Goal: Download file/media

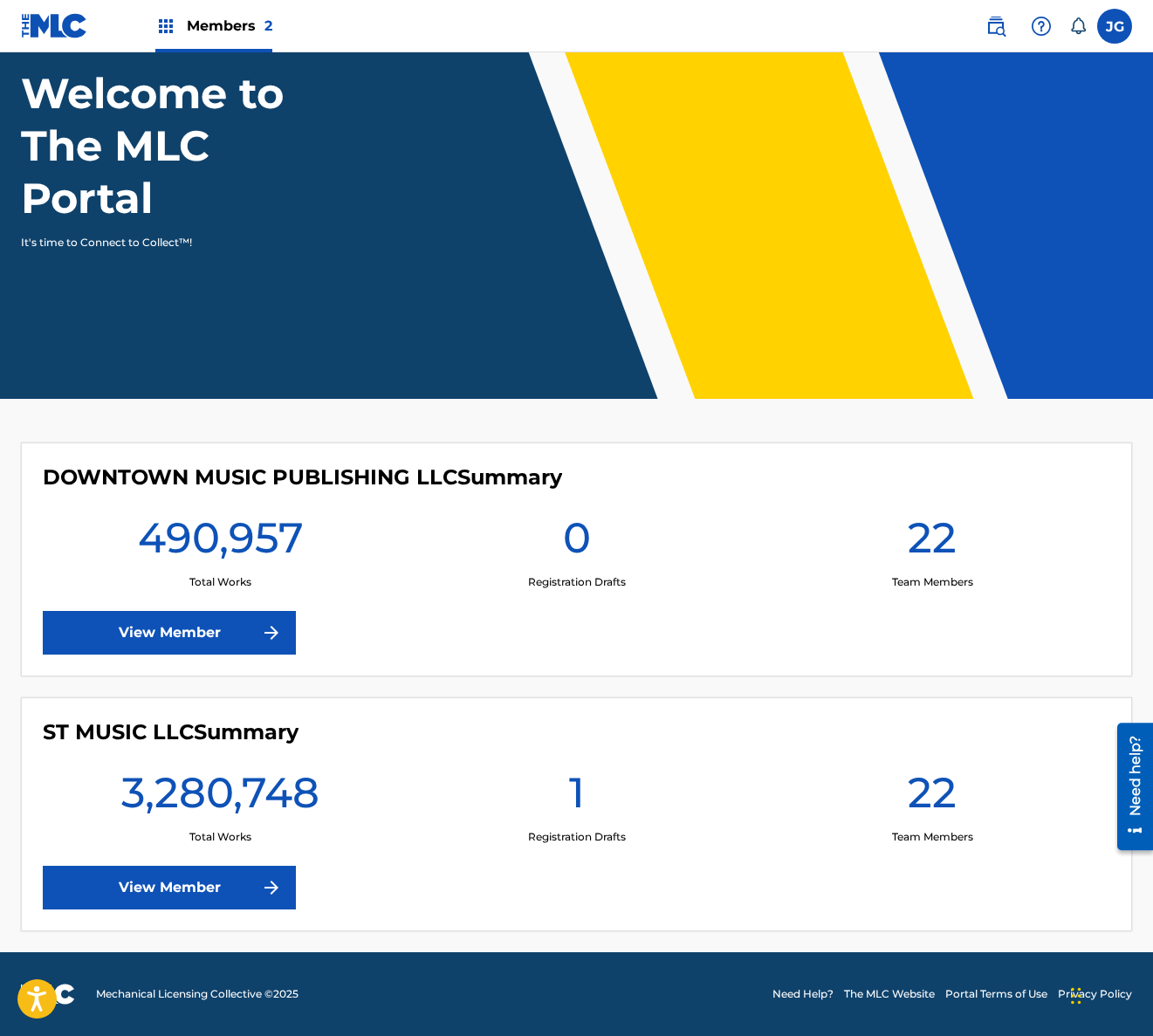
click at [179, 882] on link "View Member" at bounding box center [170, 887] width 253 height 44
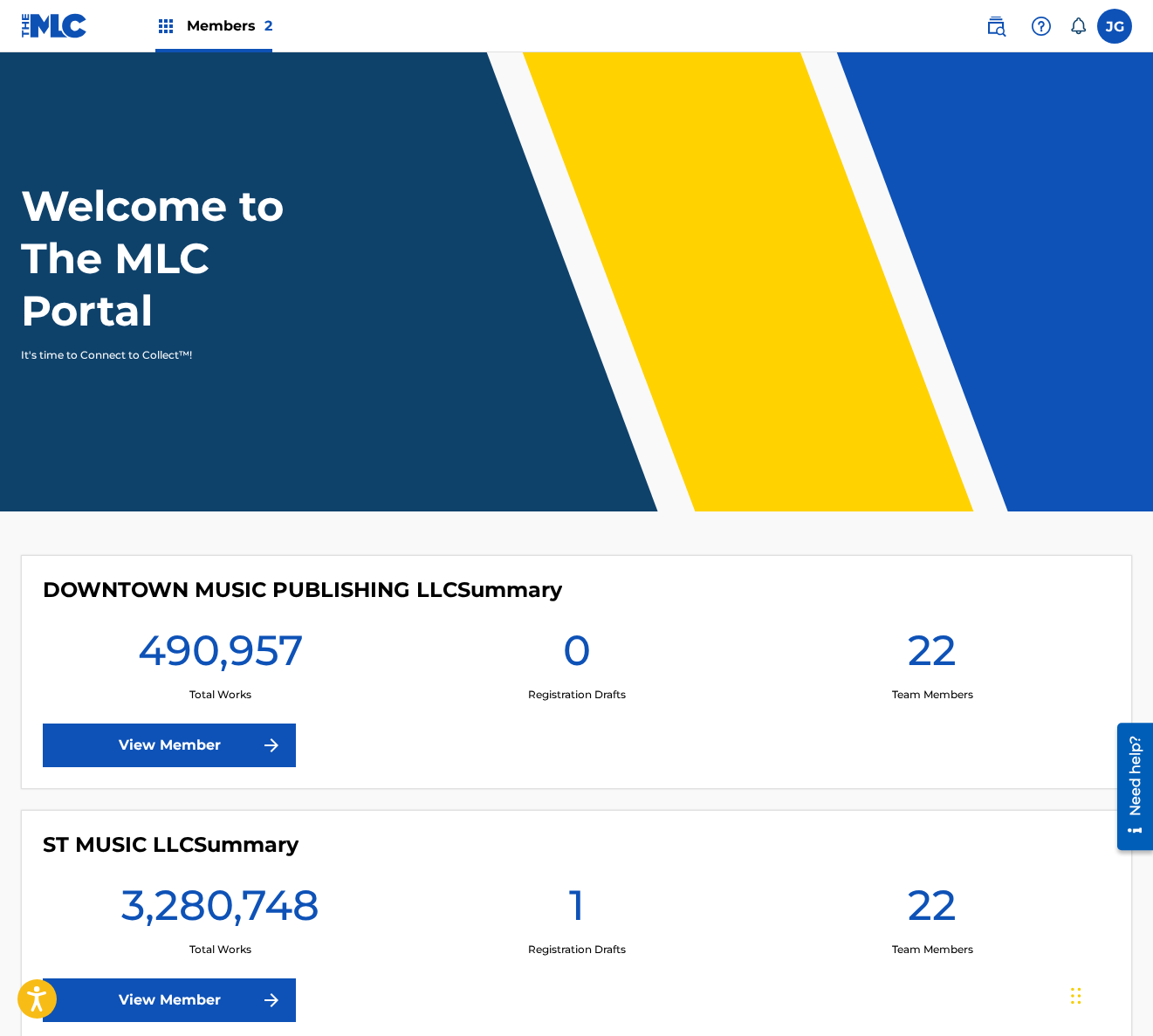
scroll to position [113, 0]
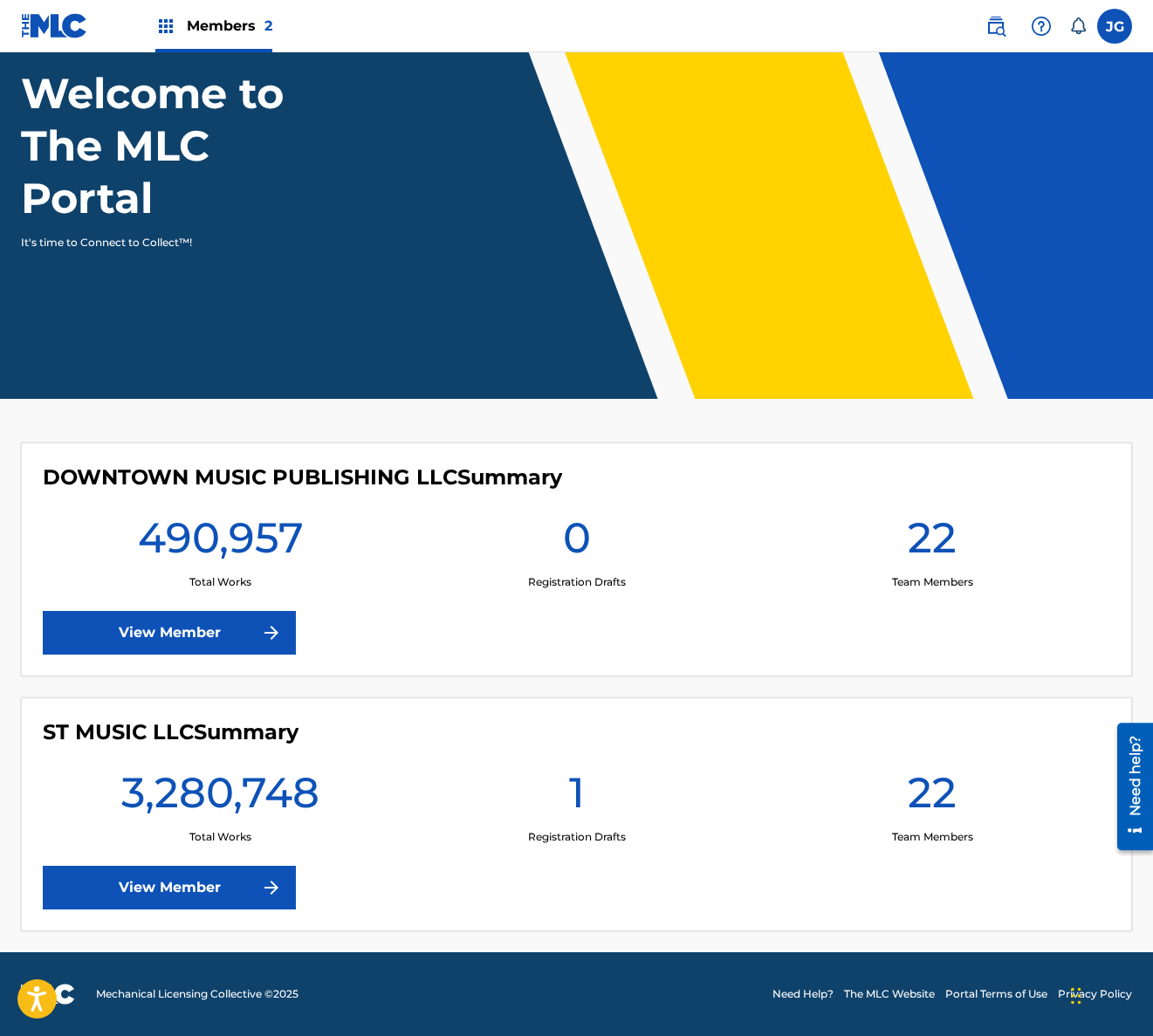
click at [152, 639] on link "View Member" at bounding box center [170, 633] width 253 height 44
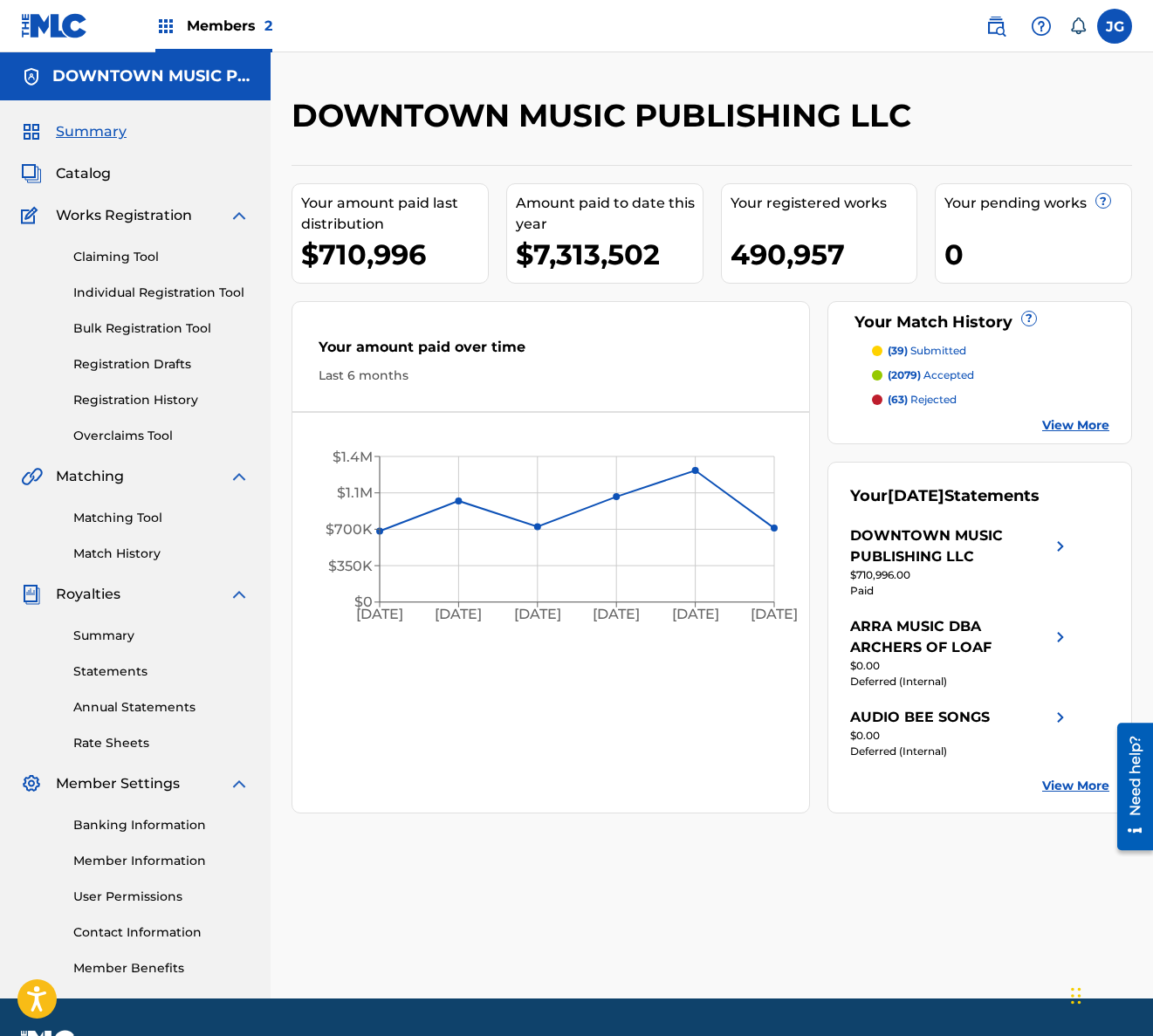
click at [133, 641] on link "Summary" at bounding box center [161, 635] width 176 height 19
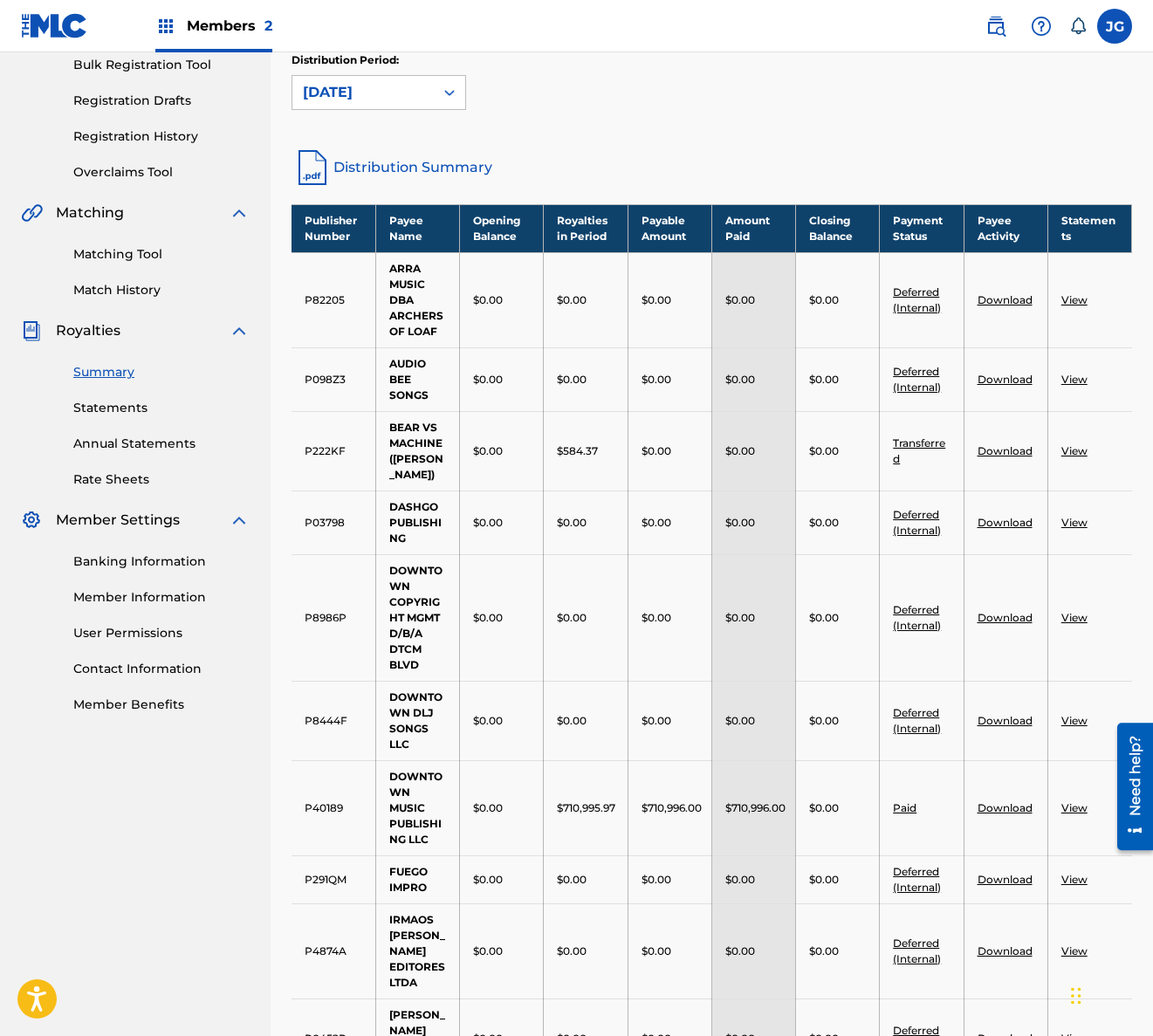
scroll to position [262, 0]
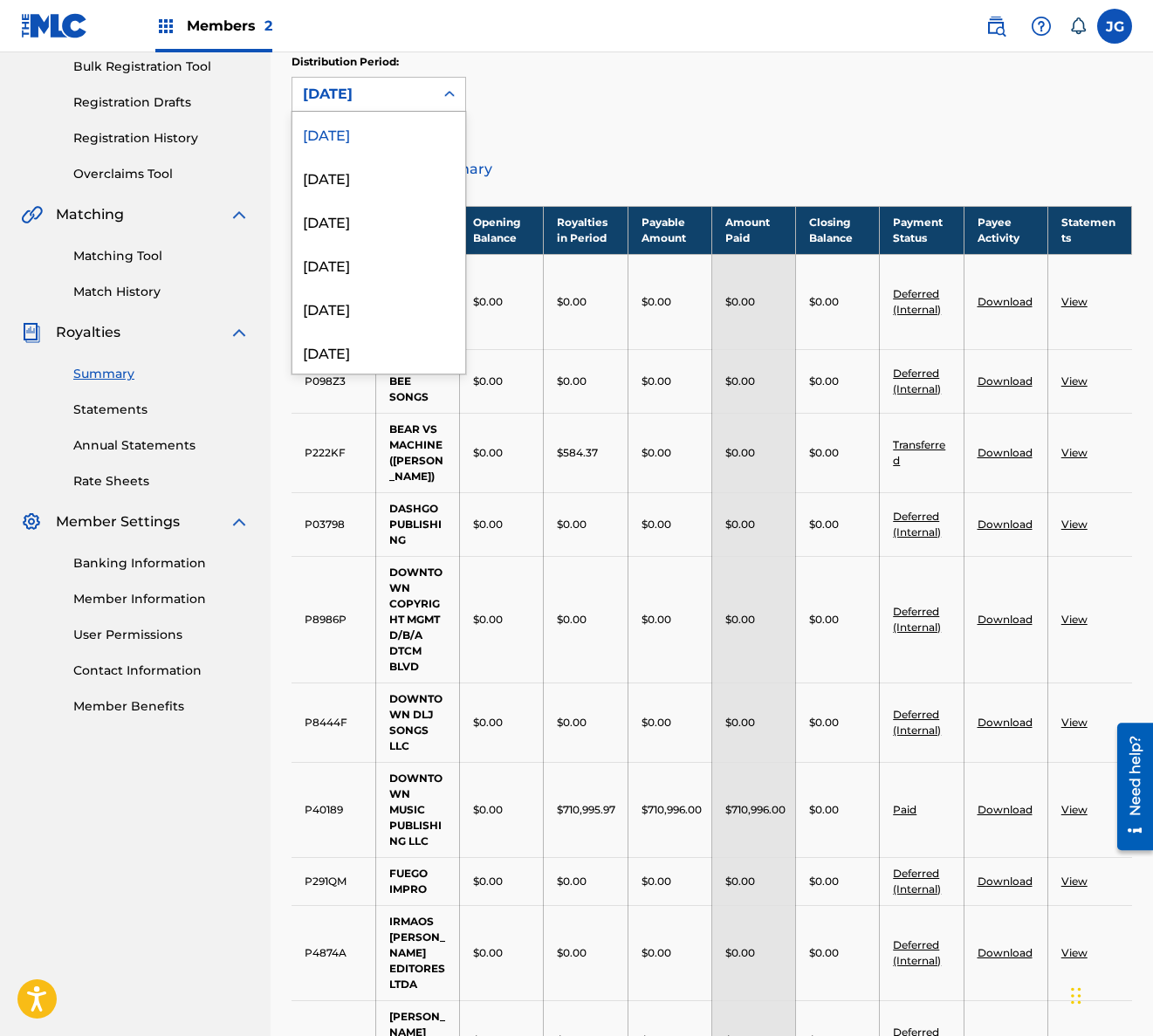
click at [447, 97] on icon at bounding box center [449, 95] width 18 height 18
click at [391, 191] on div "[DATE]" at bounding box center [378, 176] width 173 height 44
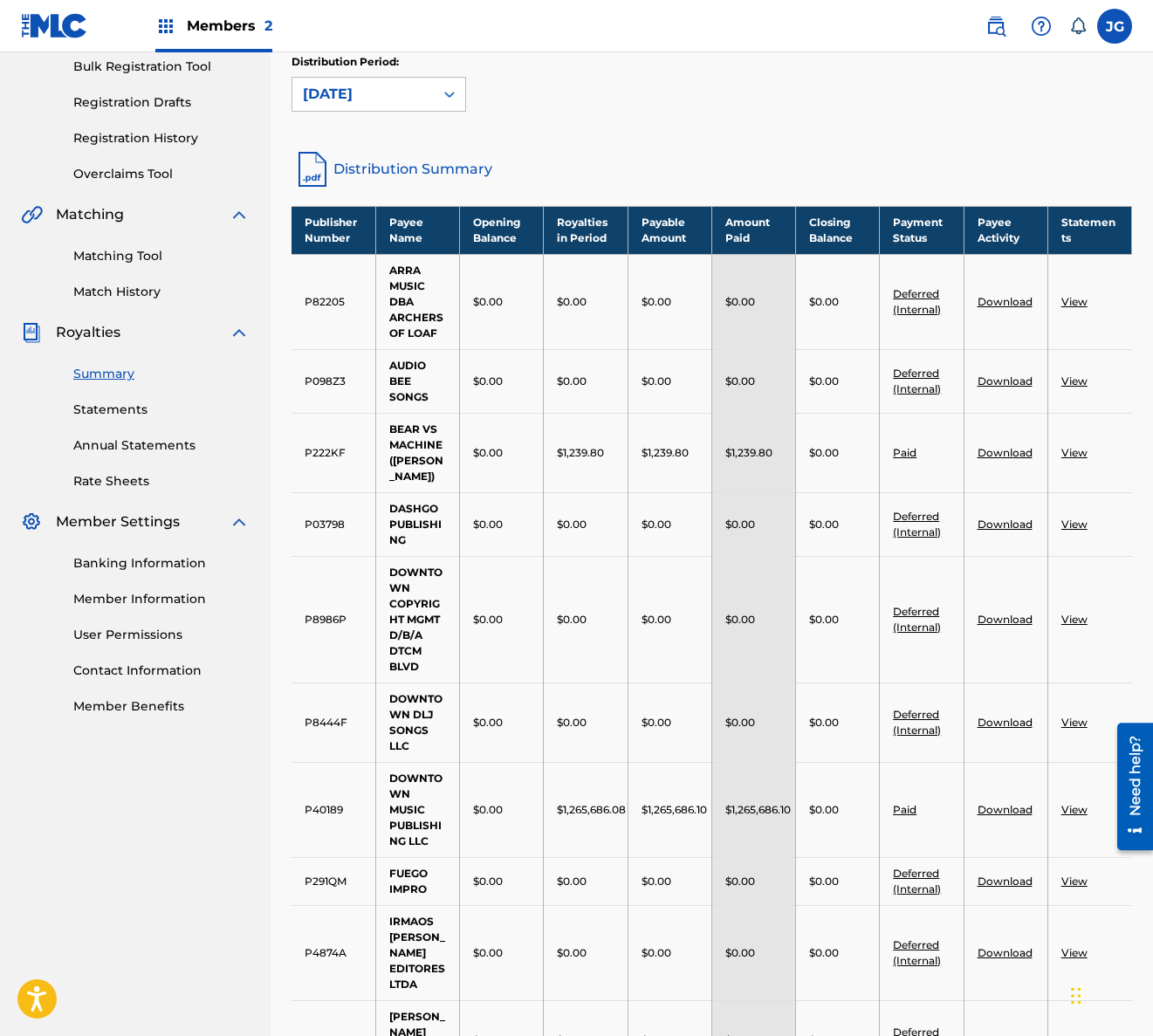
click at [996, 814] on link "Download" at bounding box center [1005, 809] width 55 height 13
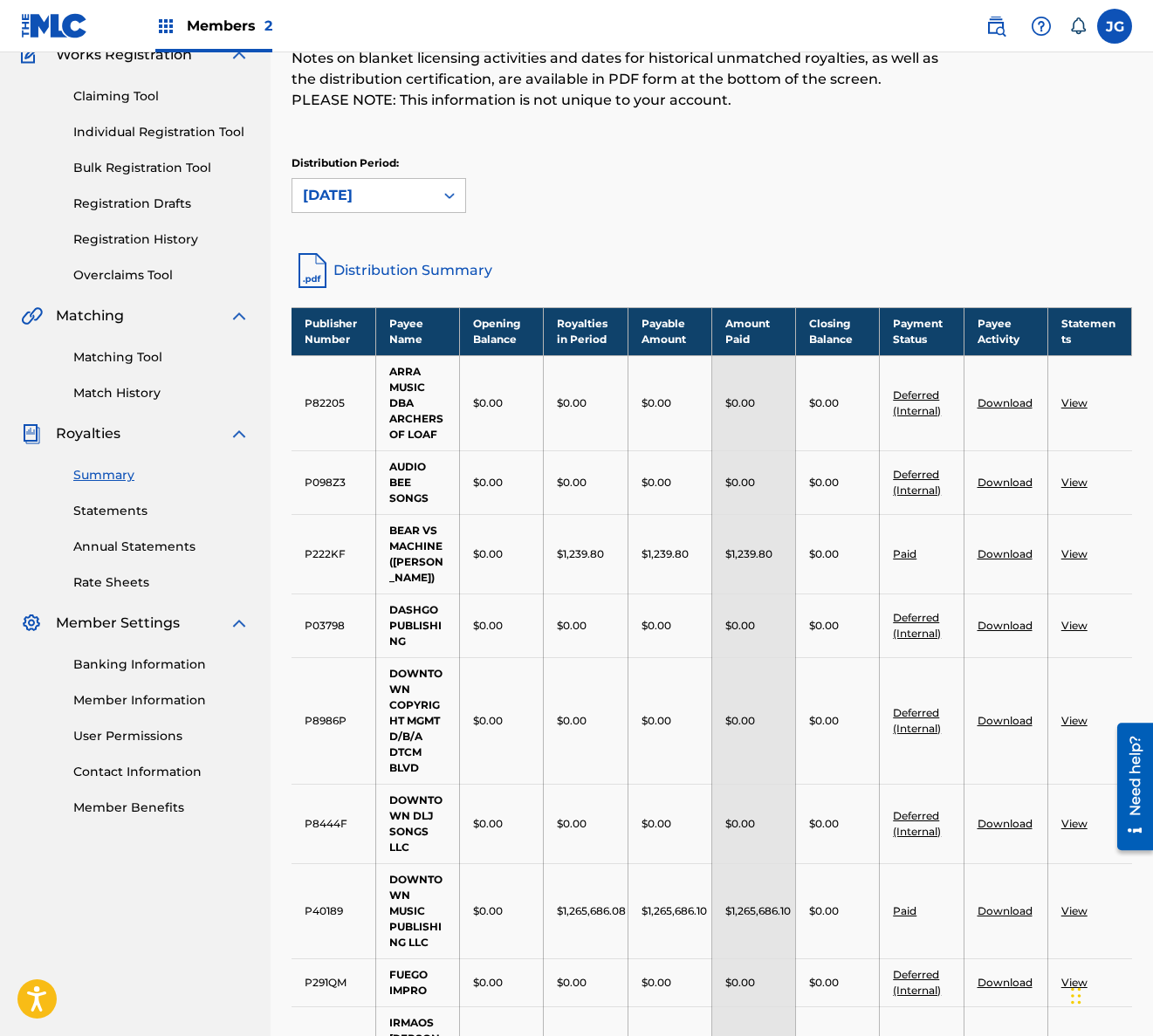
scroll to position [0, 0]
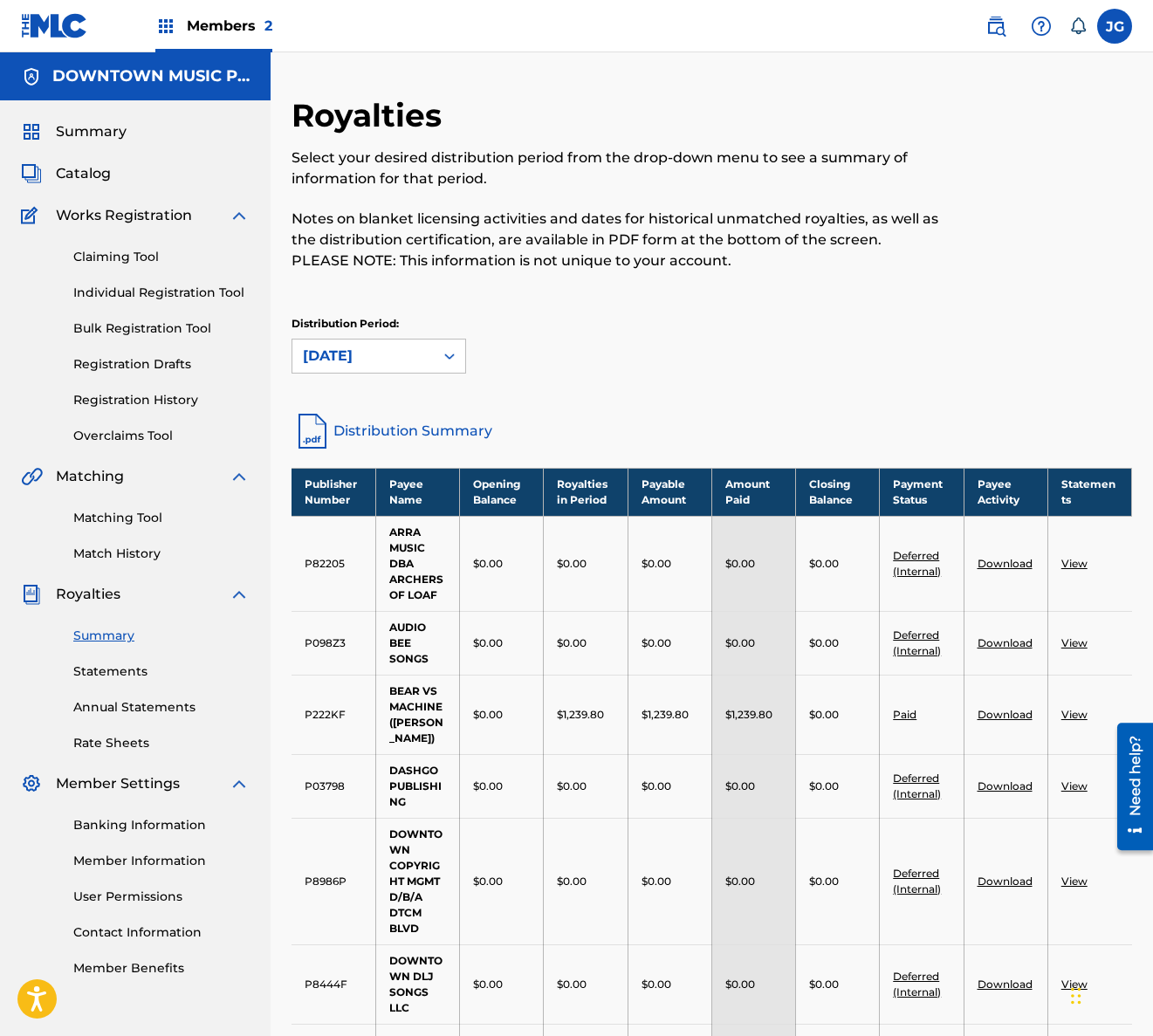
click at [157, 20] on img at bounding box center [165, 25] width 20 height 20
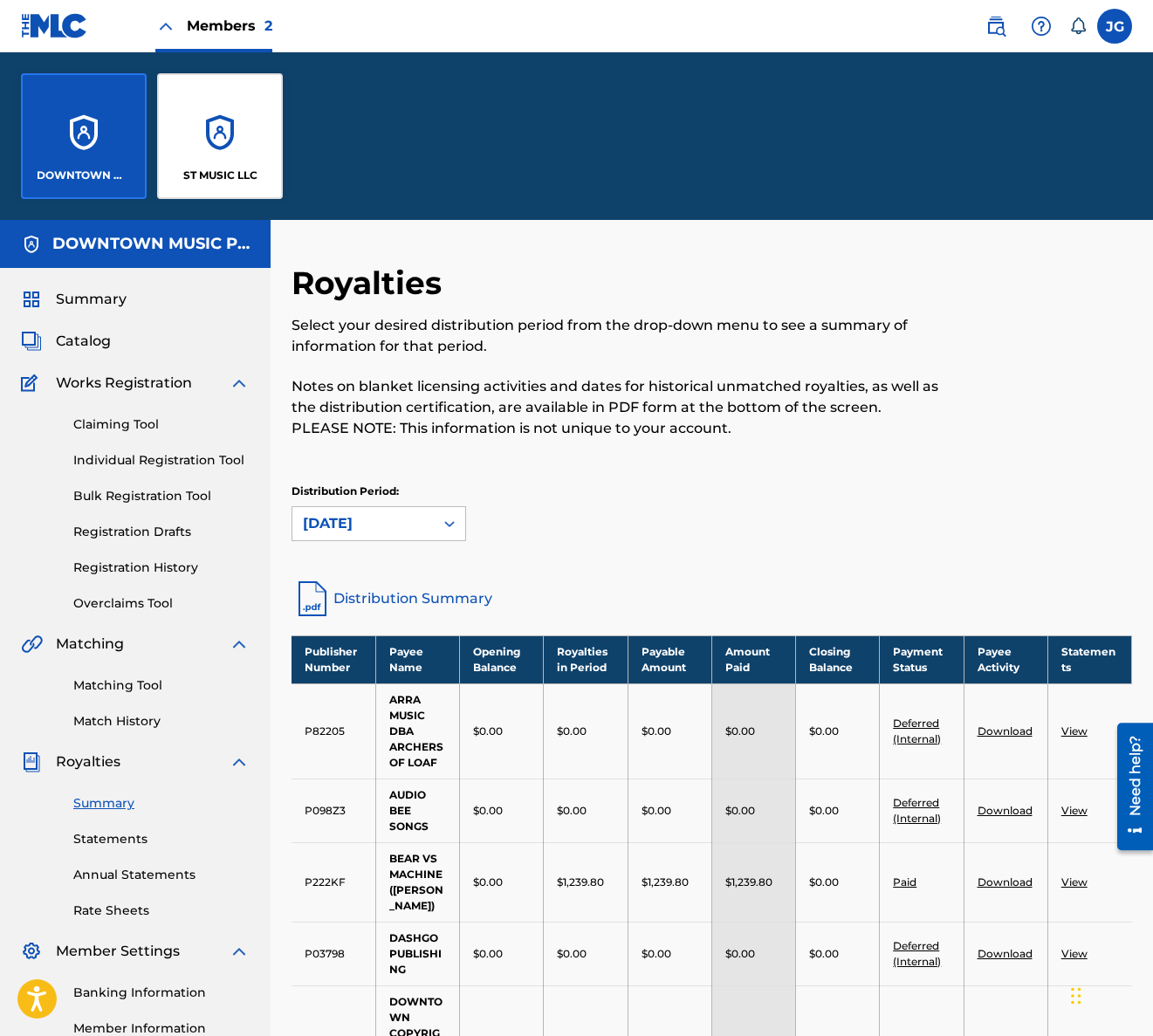
click at [213, 106] on div "ST MUSIC LLC" at bounding box center [219, 135] width 126 height 126
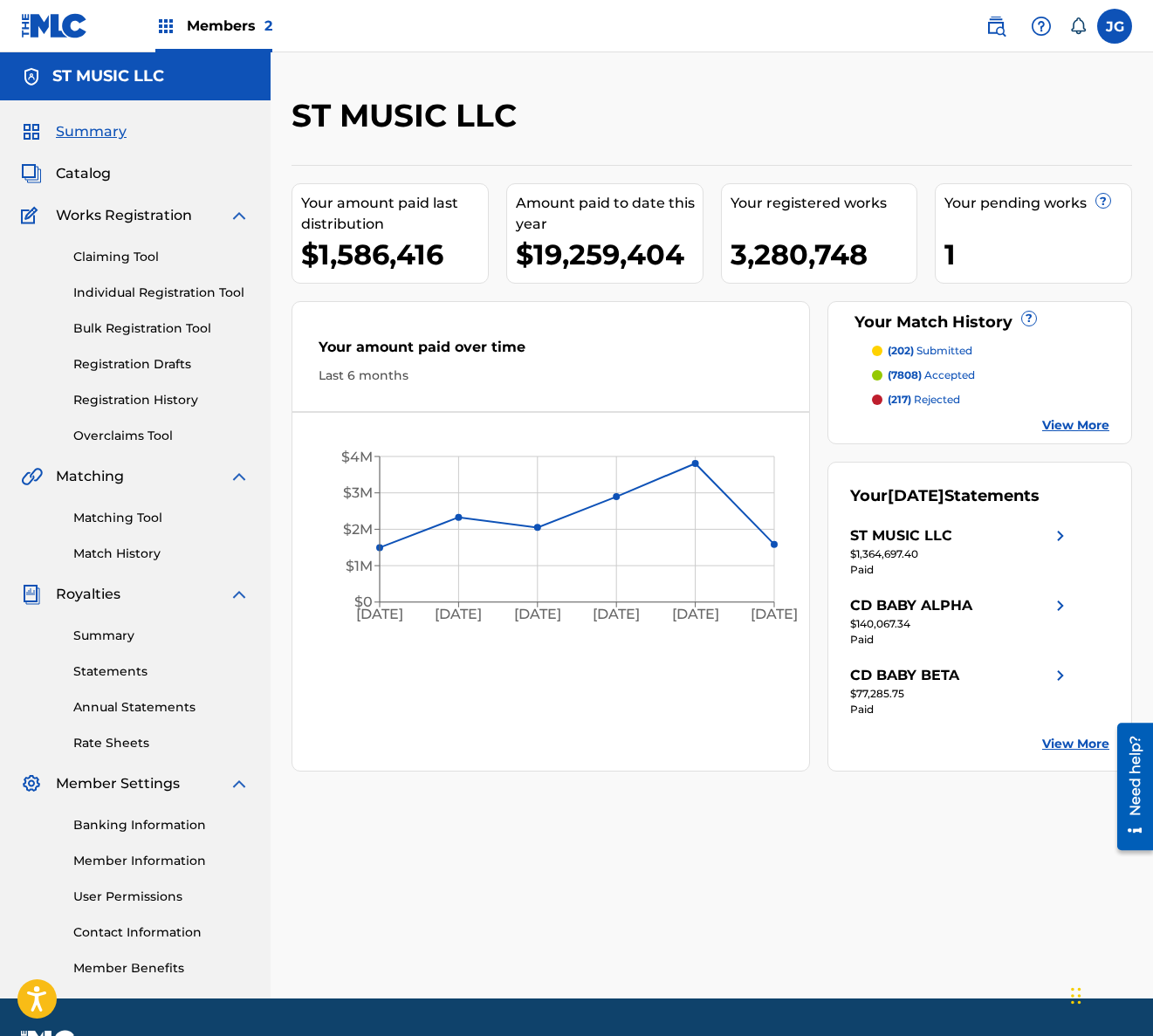
click at [121, 642] on link "Summary" at bounding box center [161, 635] width 176 height 19
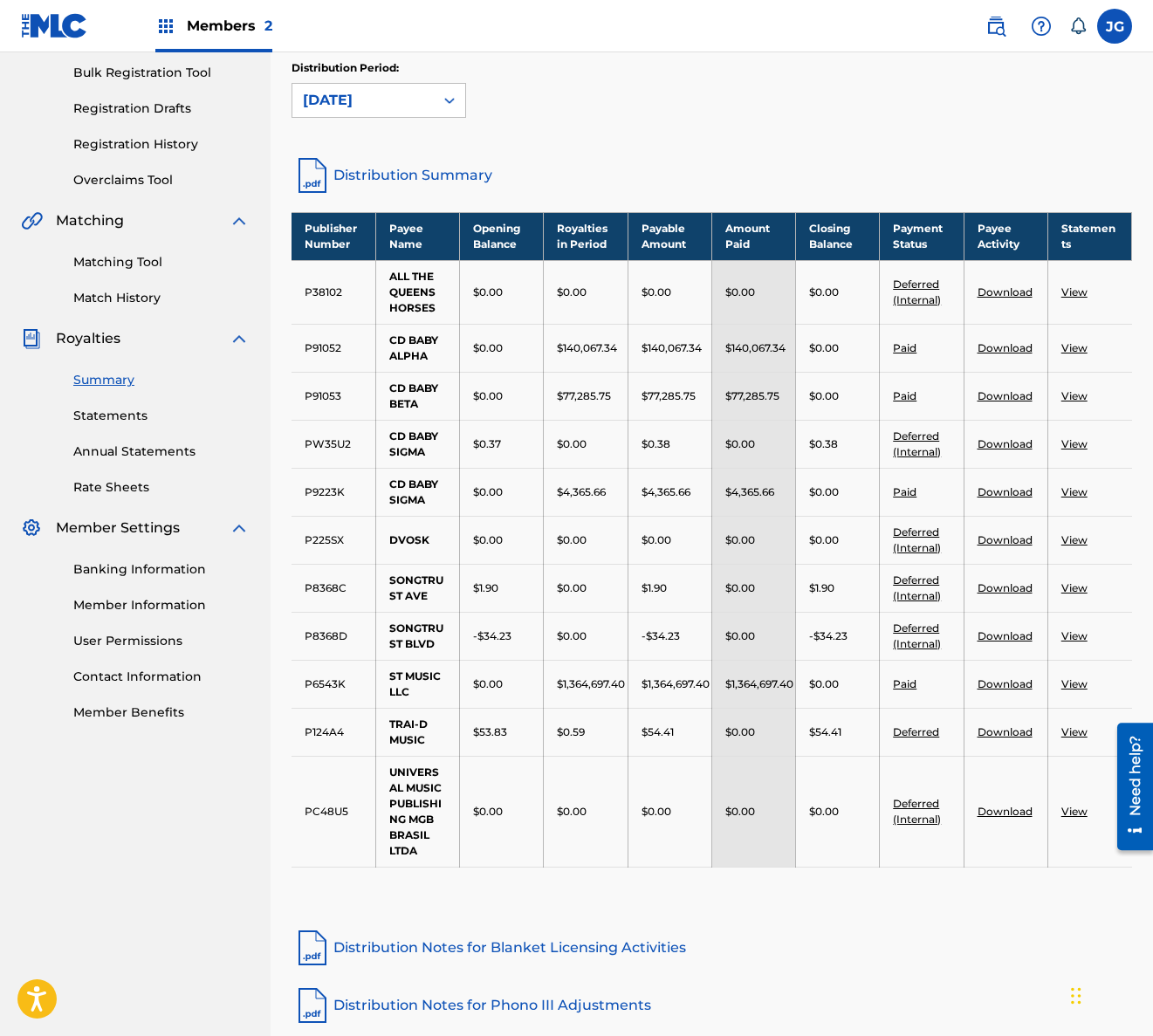
scroll to position [262, 0]
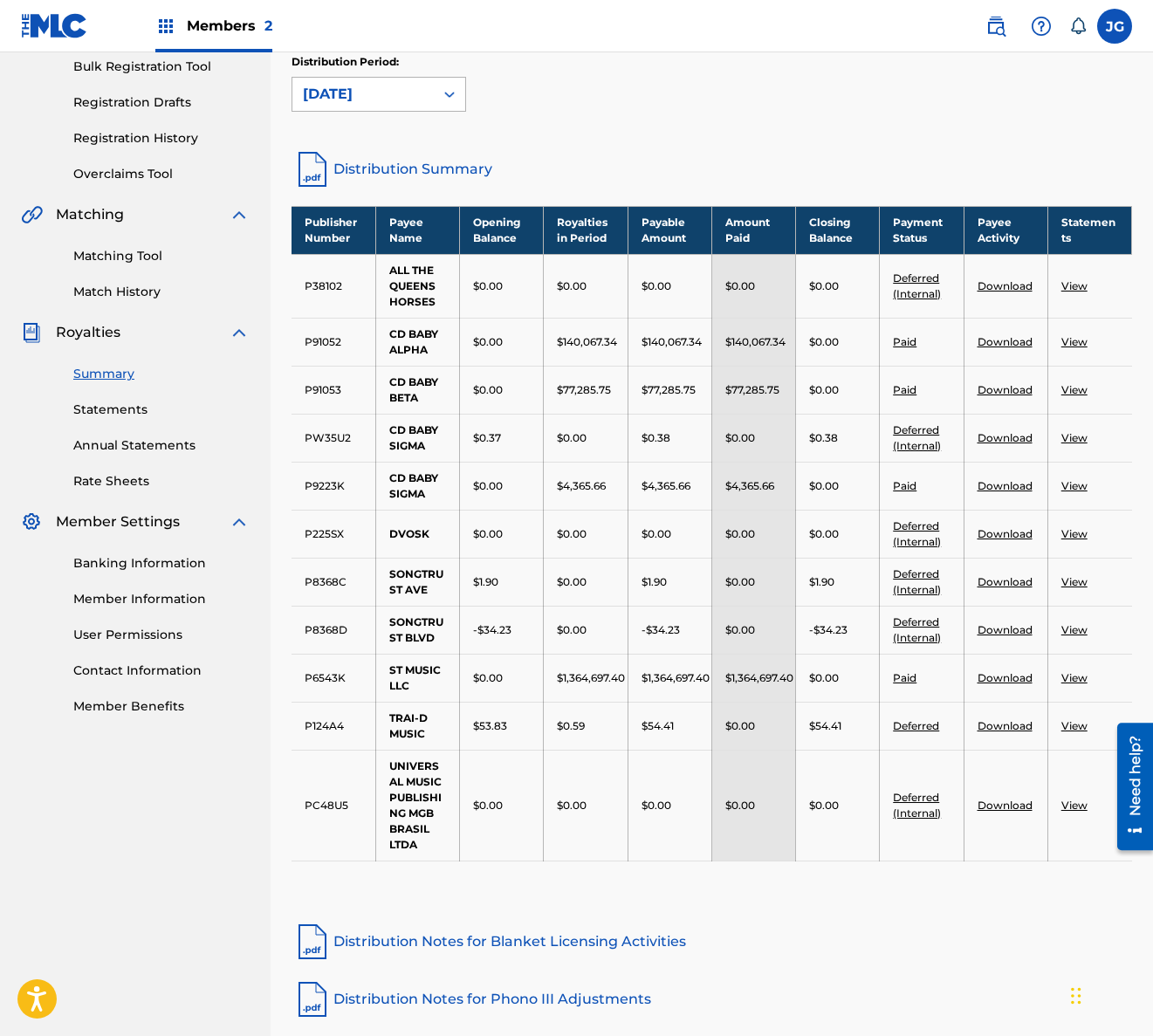
click at [452, 82] on div at bounding box center [449, 95] width 31 height 31
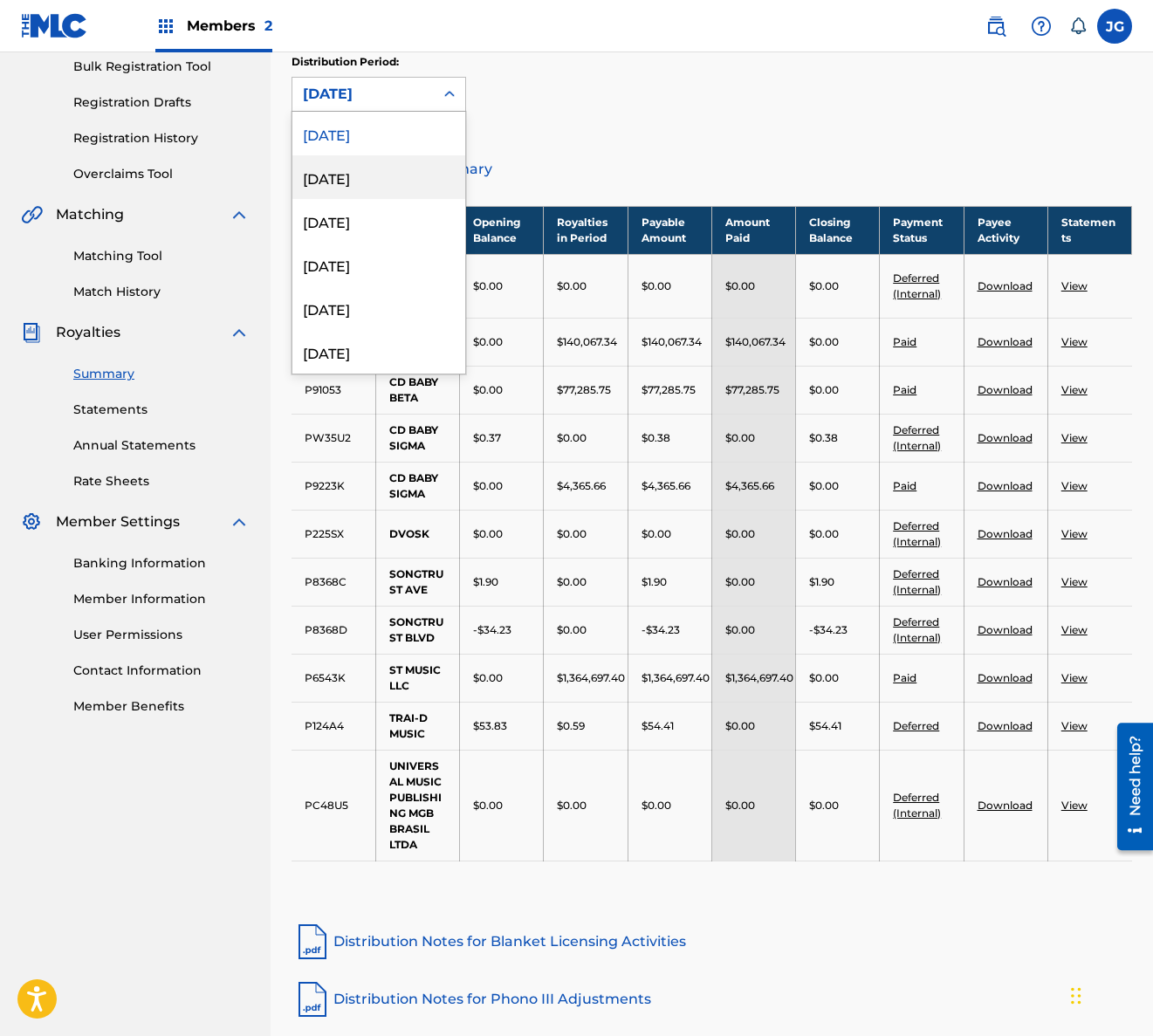
click at [337, 179] on div "[DATE]" at bounding box center [378, 176] width 173 height 44
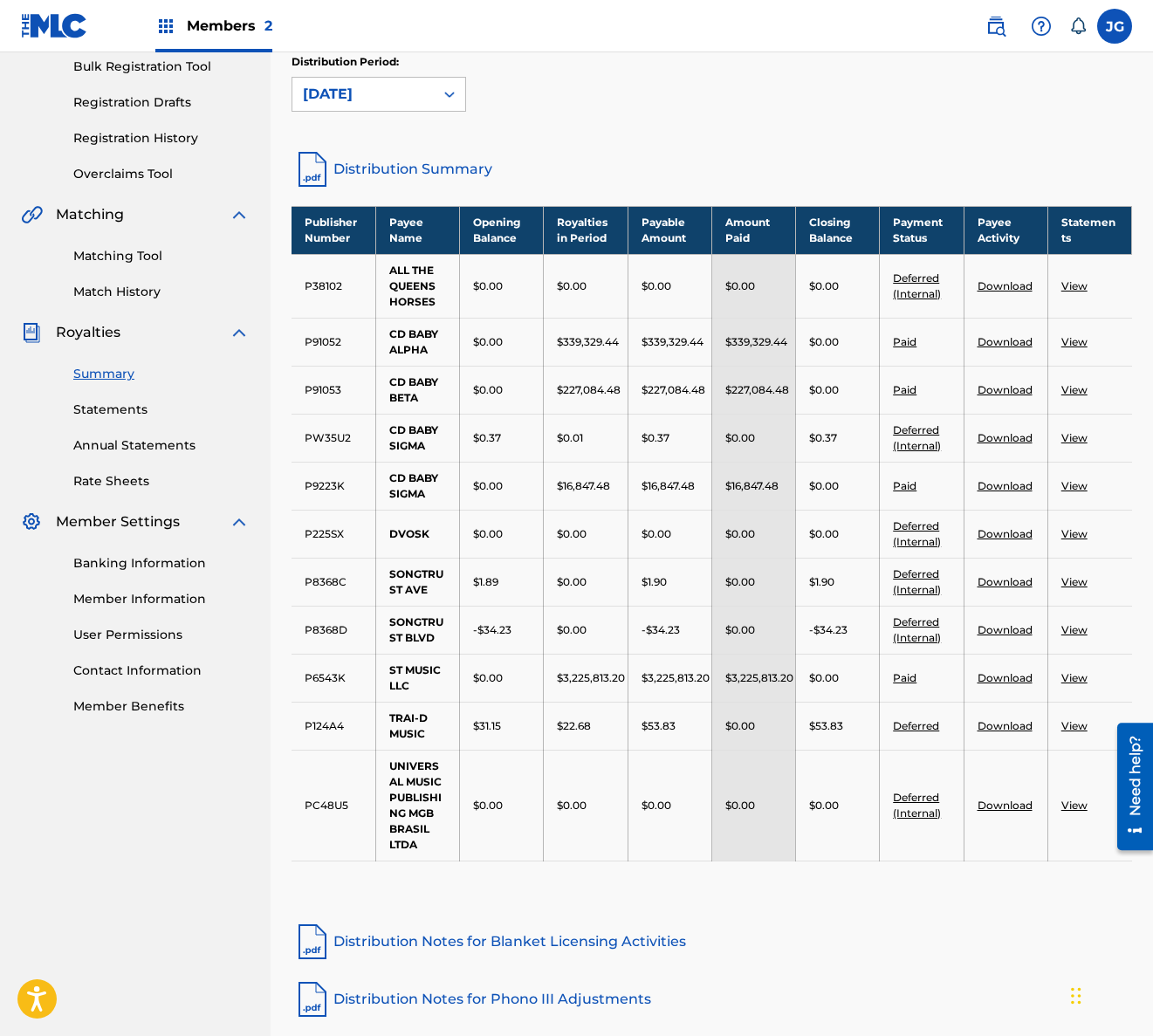
click at [990, 681] on link "Download" at bounding box center [1005, 677] width 55 height 13
click at [1030, 674] on link "Download" at bounding box center [1005, 677] width 55 height 13
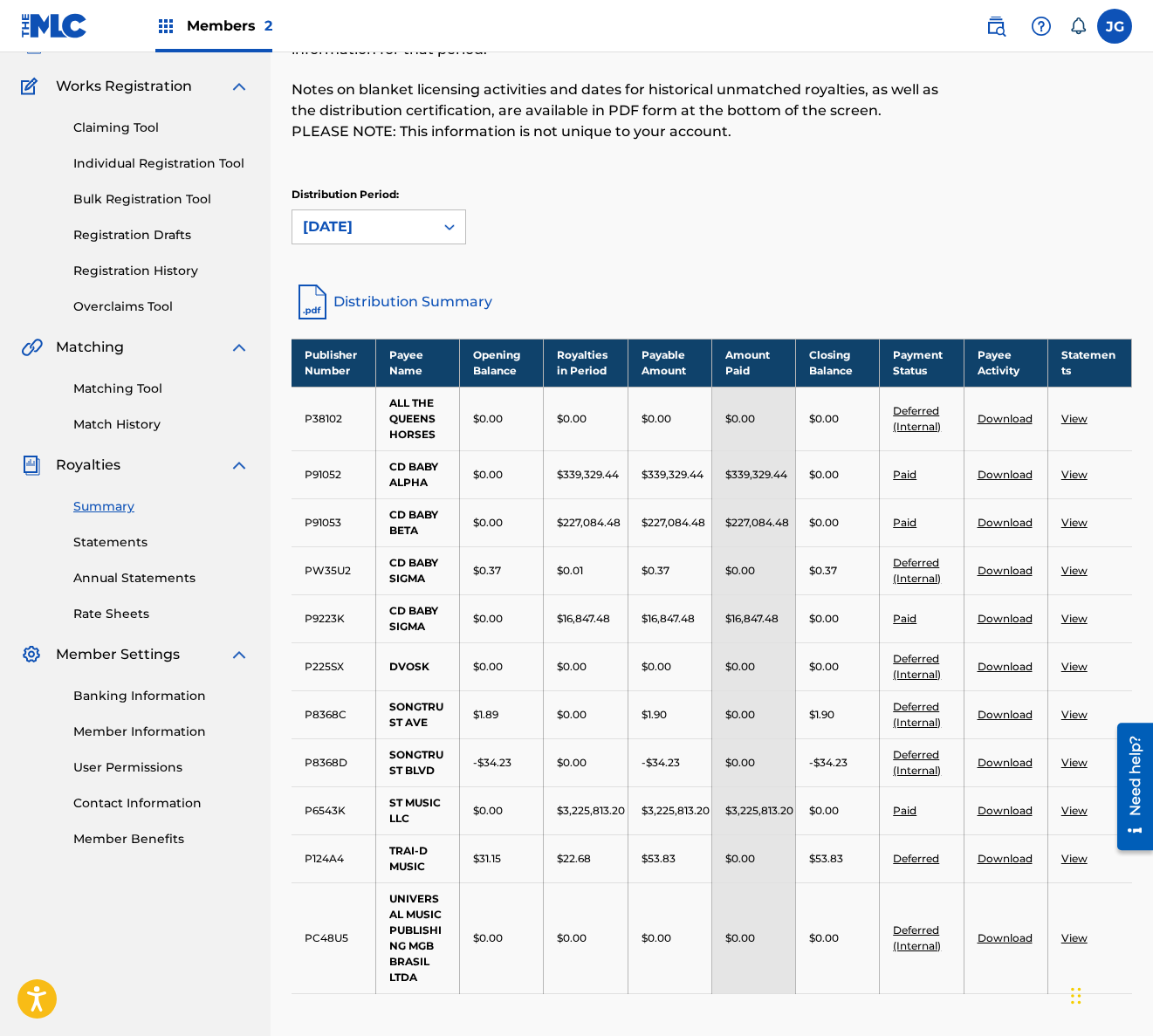
scroll to position [0, 0]
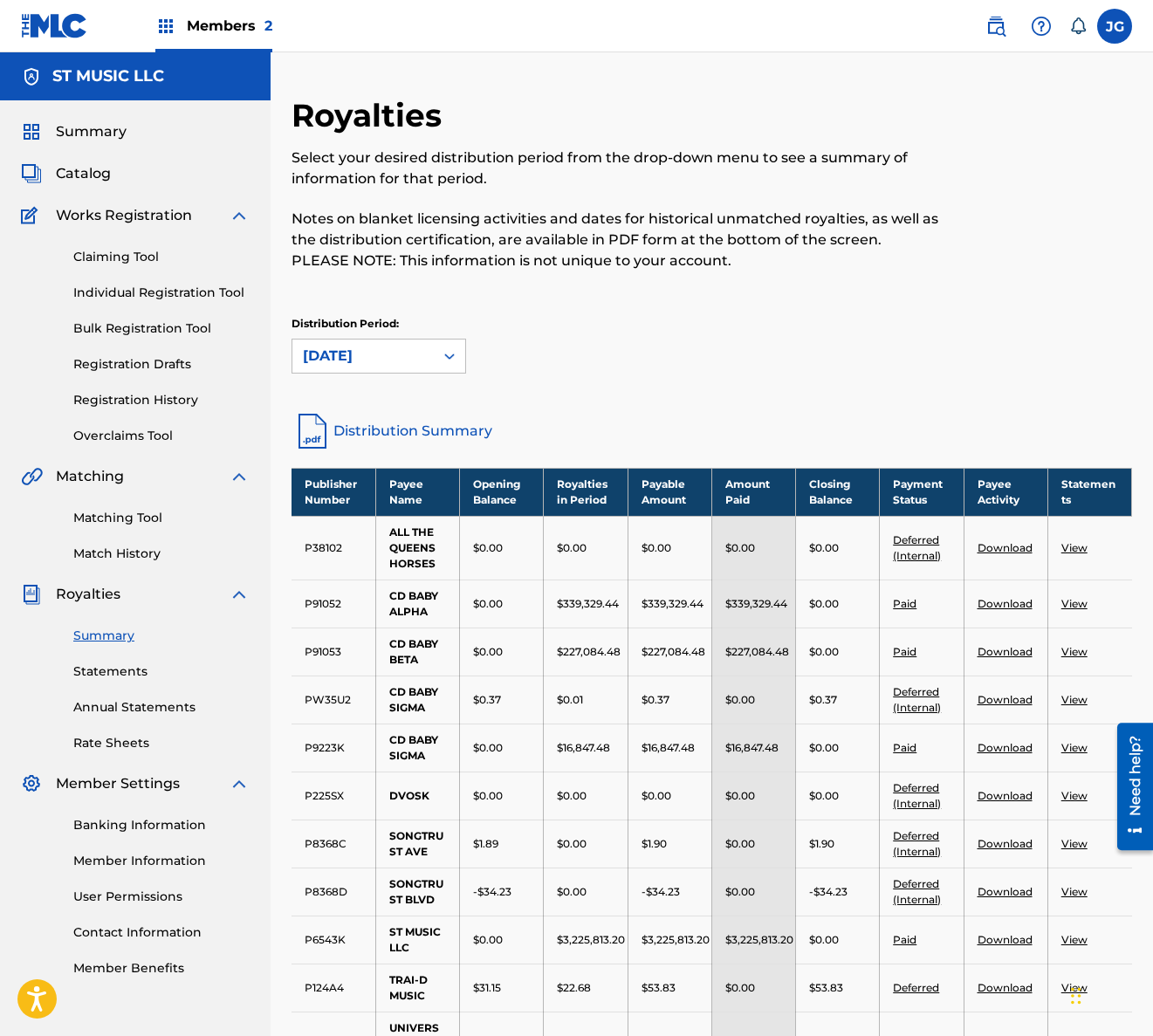
click at [32, 45] on link at bounding box center [54, 25] width 67 height 52
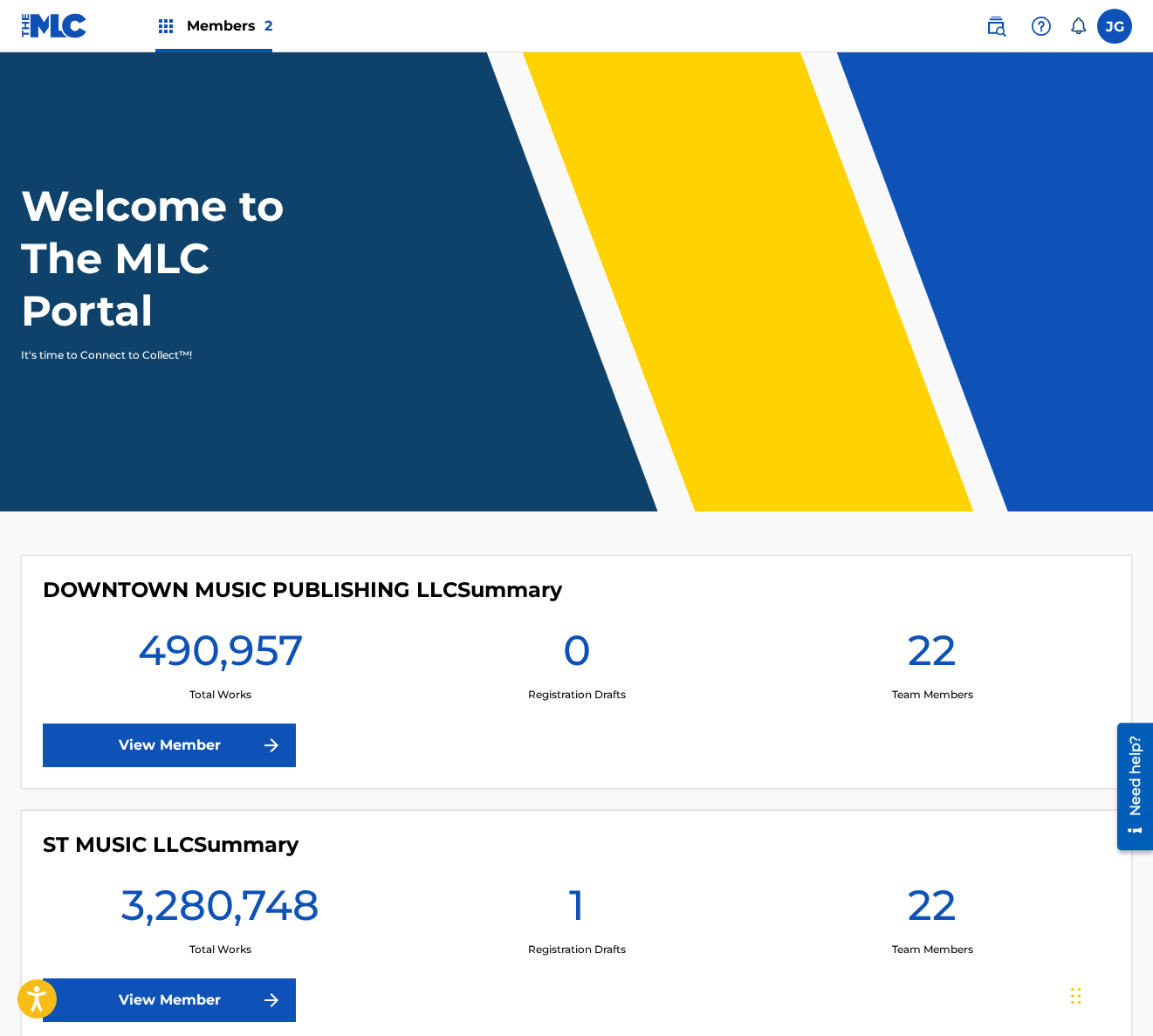
click at [222, 1002] on link "View Member" at bounding box center [170, 1000] width 253 height 44
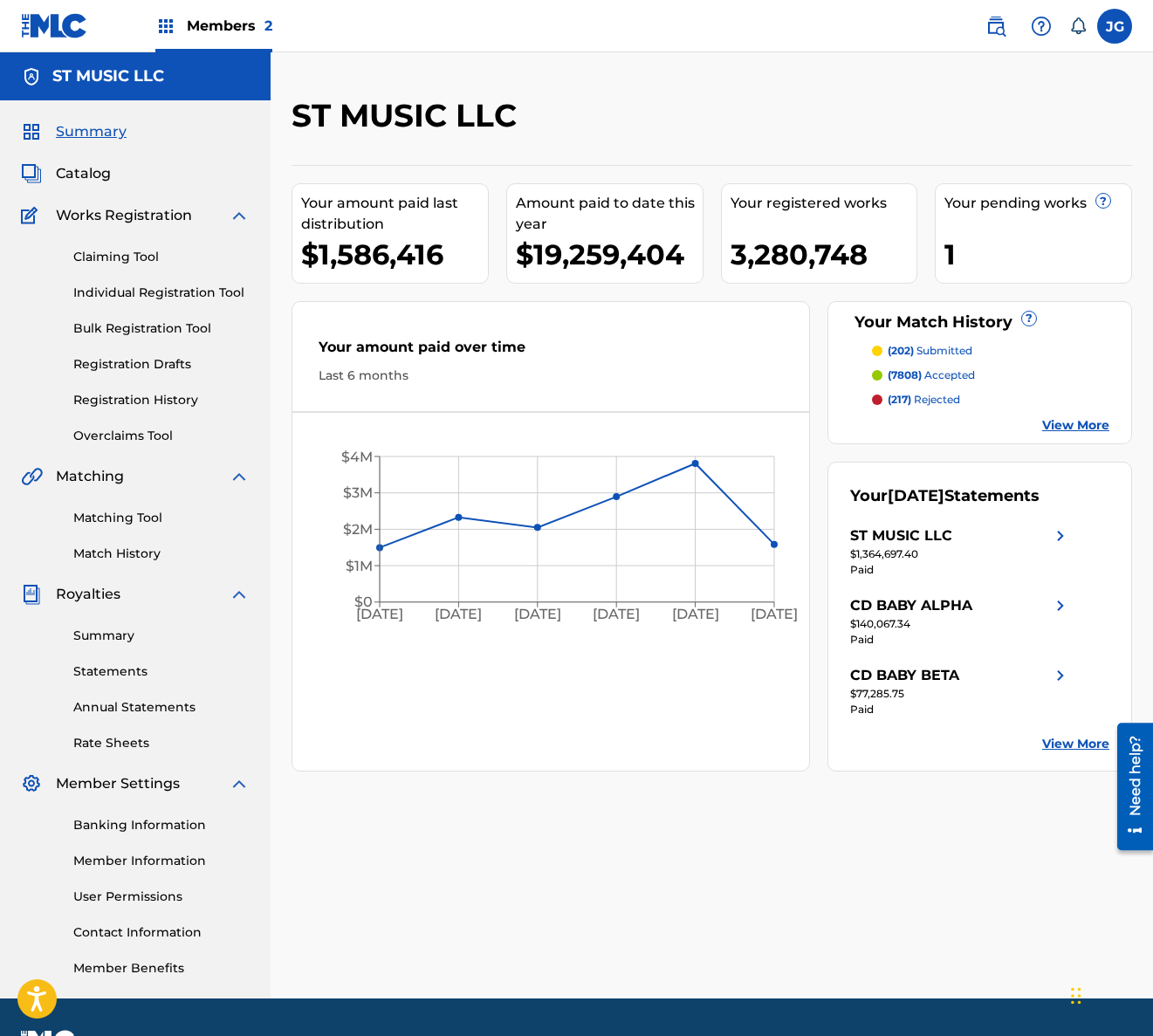
click at [124, 665] on link "Statements" at bounding box center [161, 671] width 176 height 19
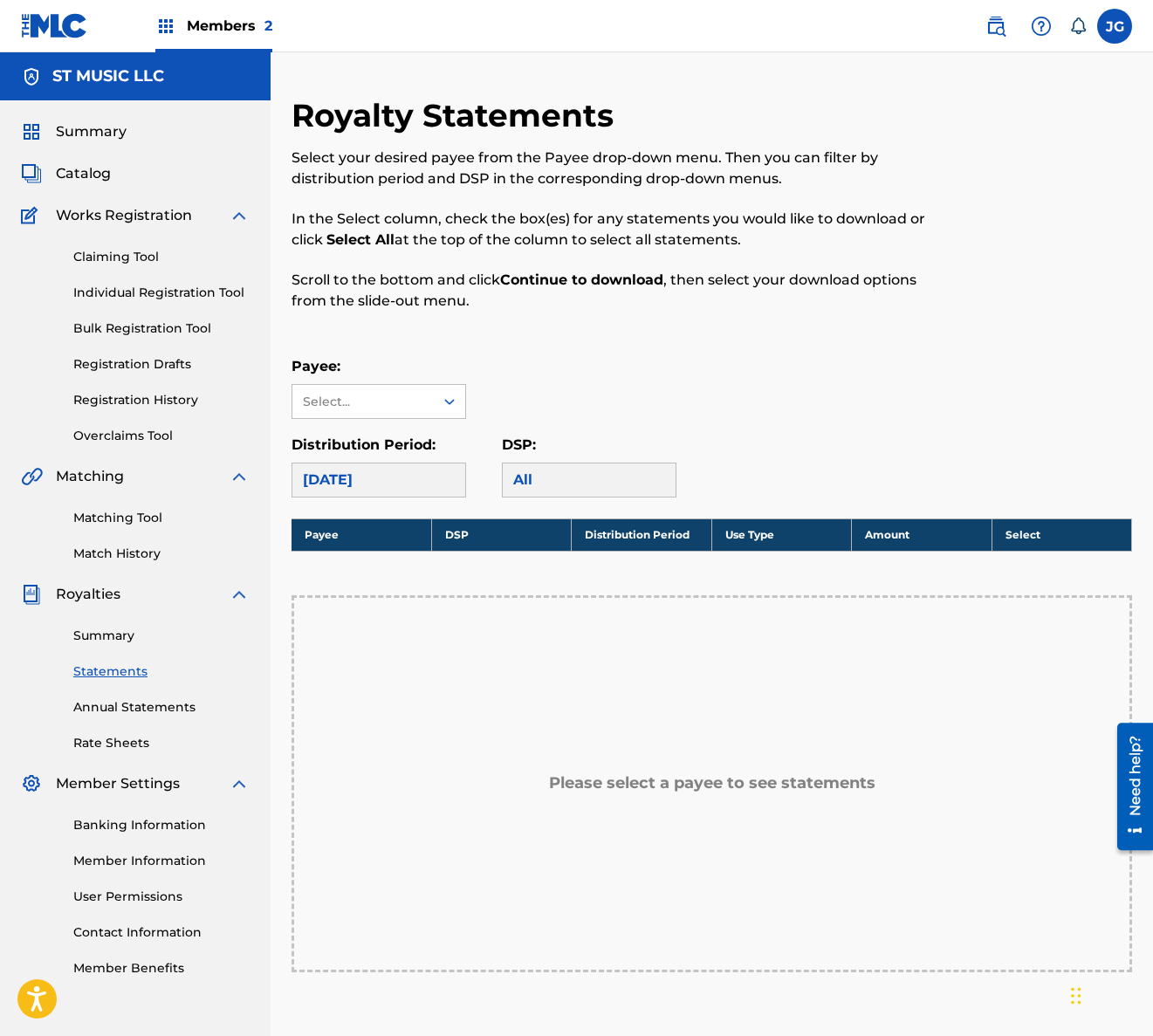
click at [557, 488] on div "All" at bounding box center [589, 480] width 174 height 35
click at [422, 405] on div "Select..." at bounding box center [363, 402] width 141 height 33
click at [590, 379] on div "Payee: Select..." at bounding box center [711, 387] width 840 height 62
click at [429, 397] on div "Select..." at bounding box center [363, 402] width 141 height 33
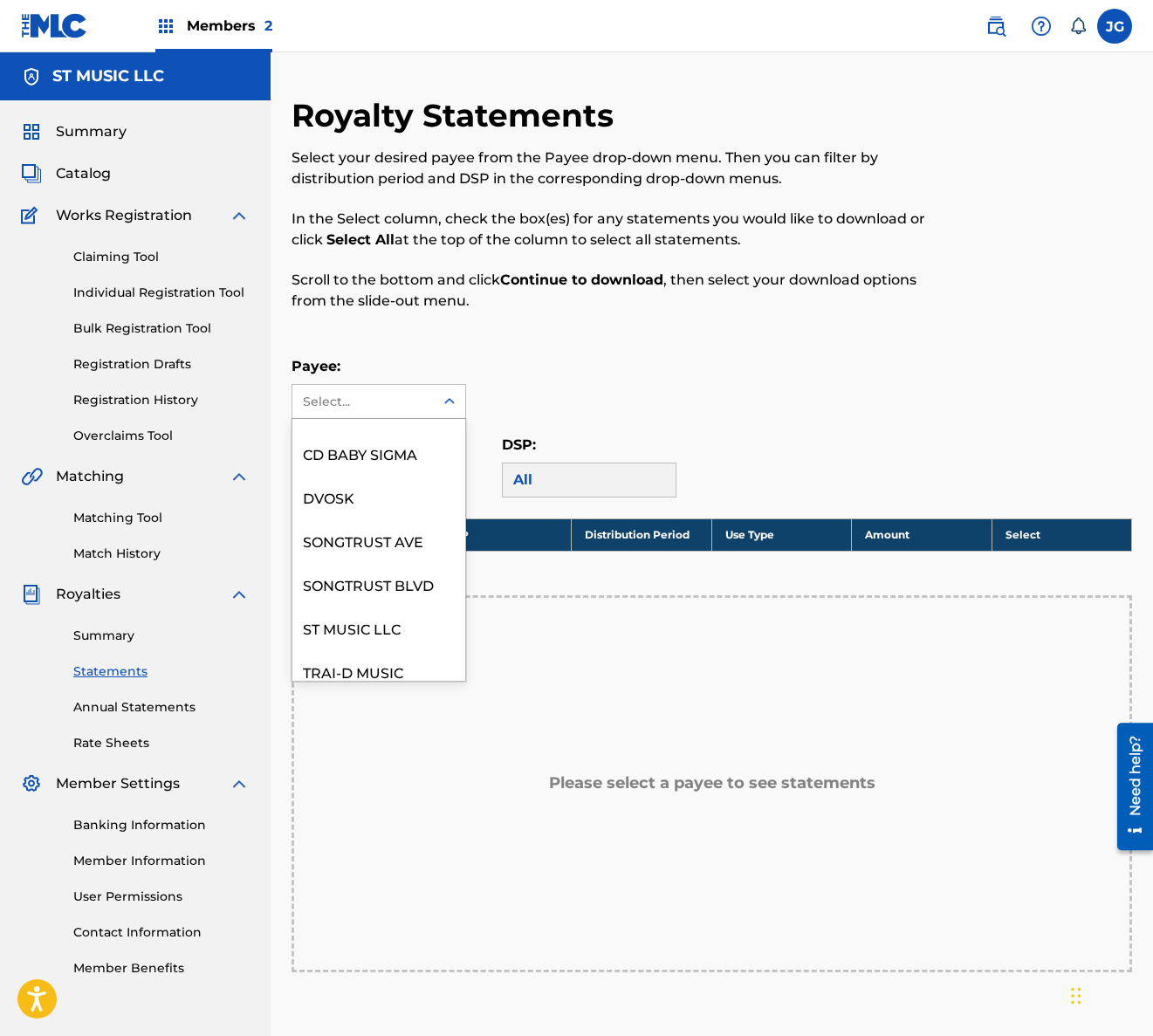
scroll to position [281, 0]
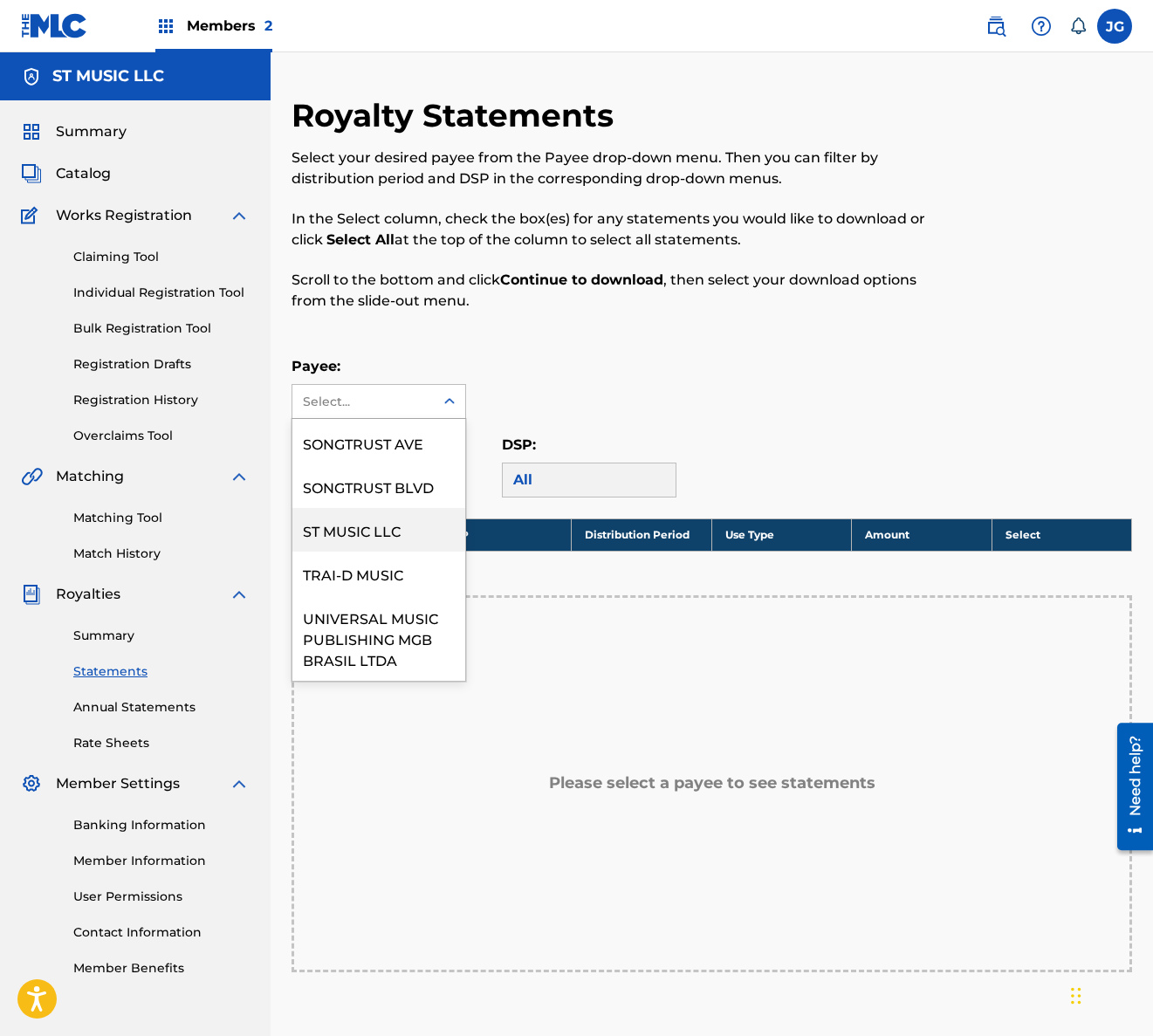
click at [372, 531] on div "ST MUSIC LLC" at bounding box center [378, 529] width 173 height 44
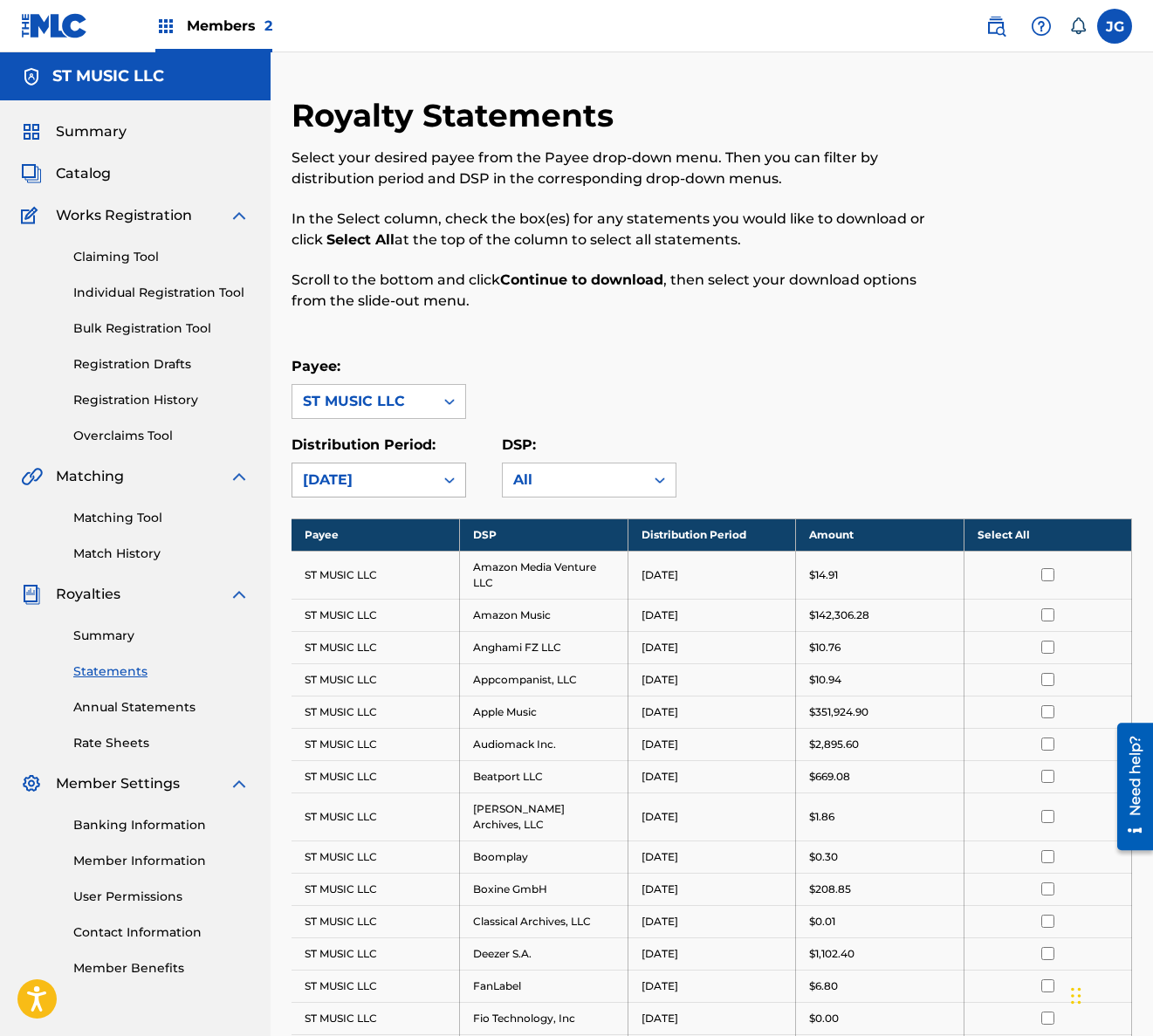
click at [442, 480] on icon at bounding box center [449, 480] width 18 height 18
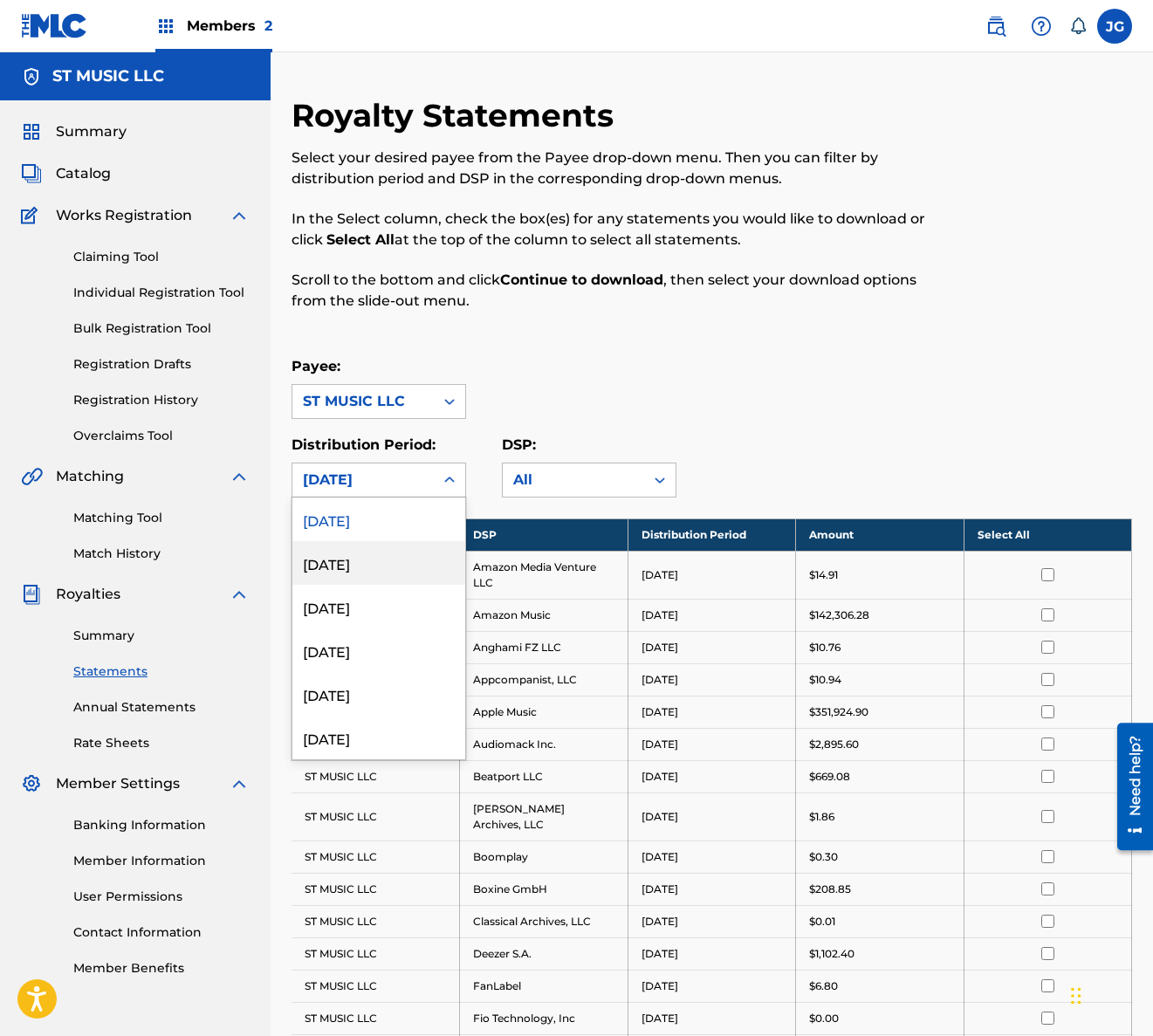
click at [375, 570] on div "[DATE]" at bounding box center [378, 562] width 173 height 44
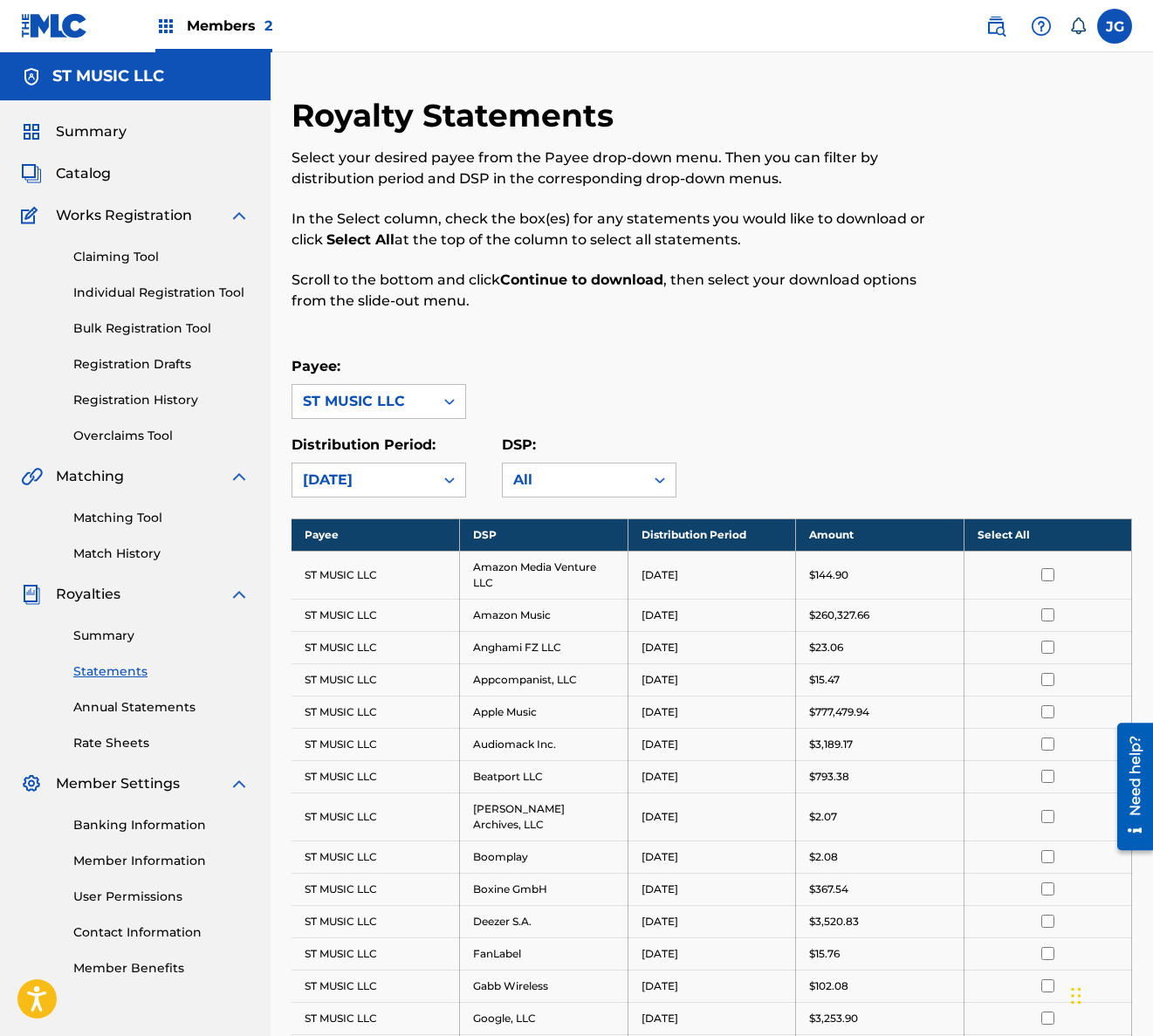
click at [854, 723] on td "$777,479.94" at bounding box center [880, 711] width 169 height 32
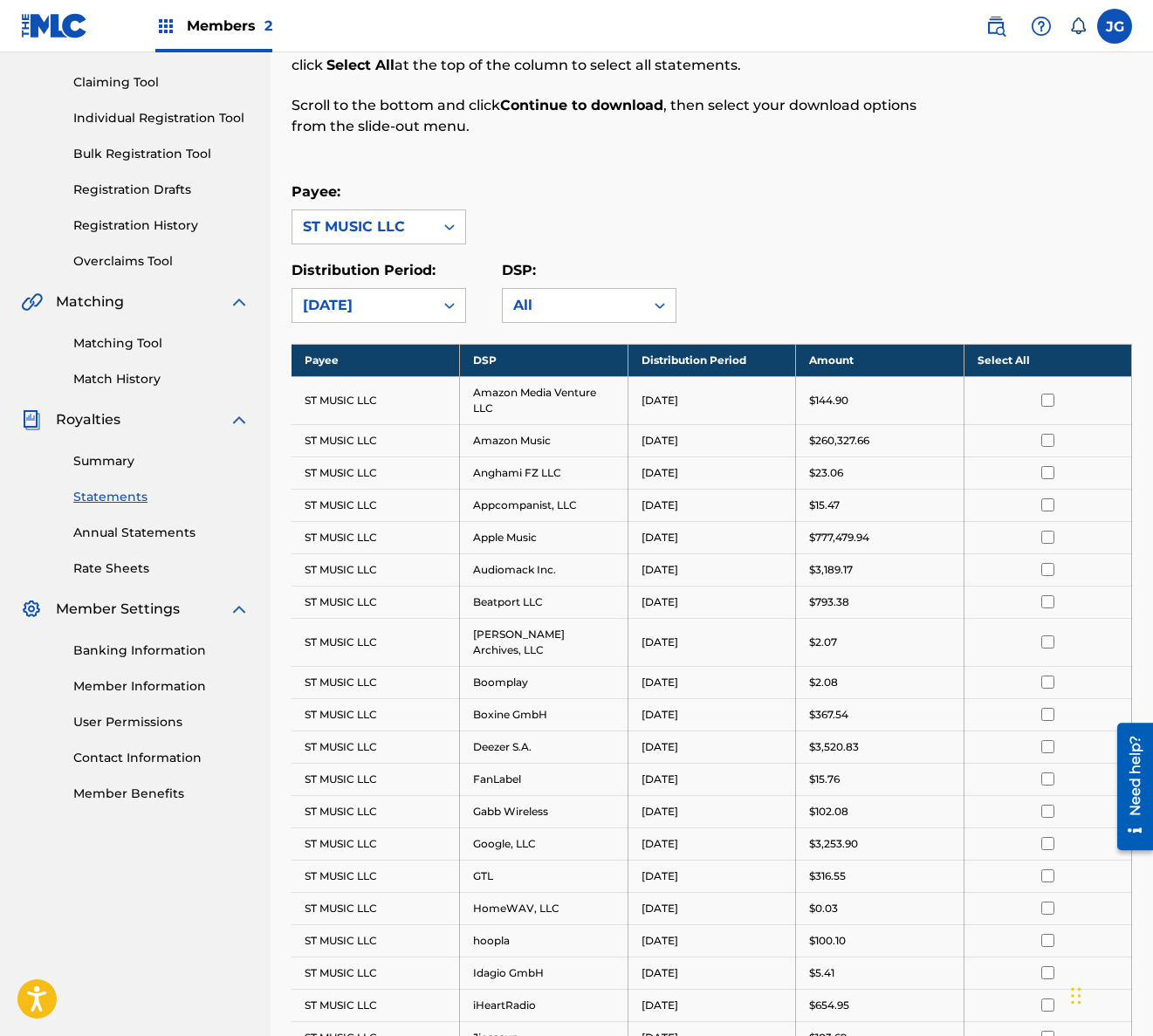
scroll to position [0, 0]
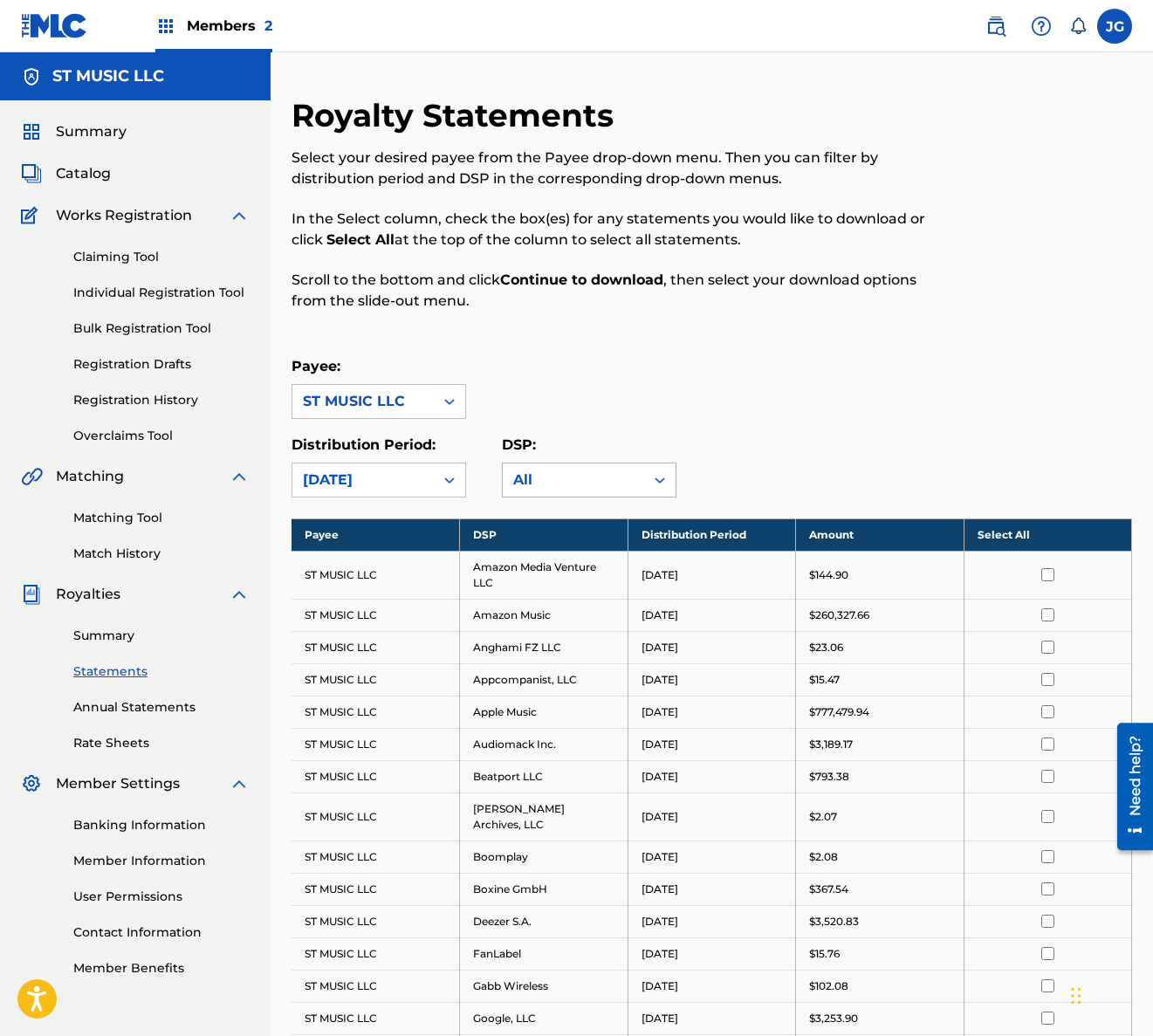
click at [641, 481] on div "All" at bounding box center [573, 480] width 141 height 33
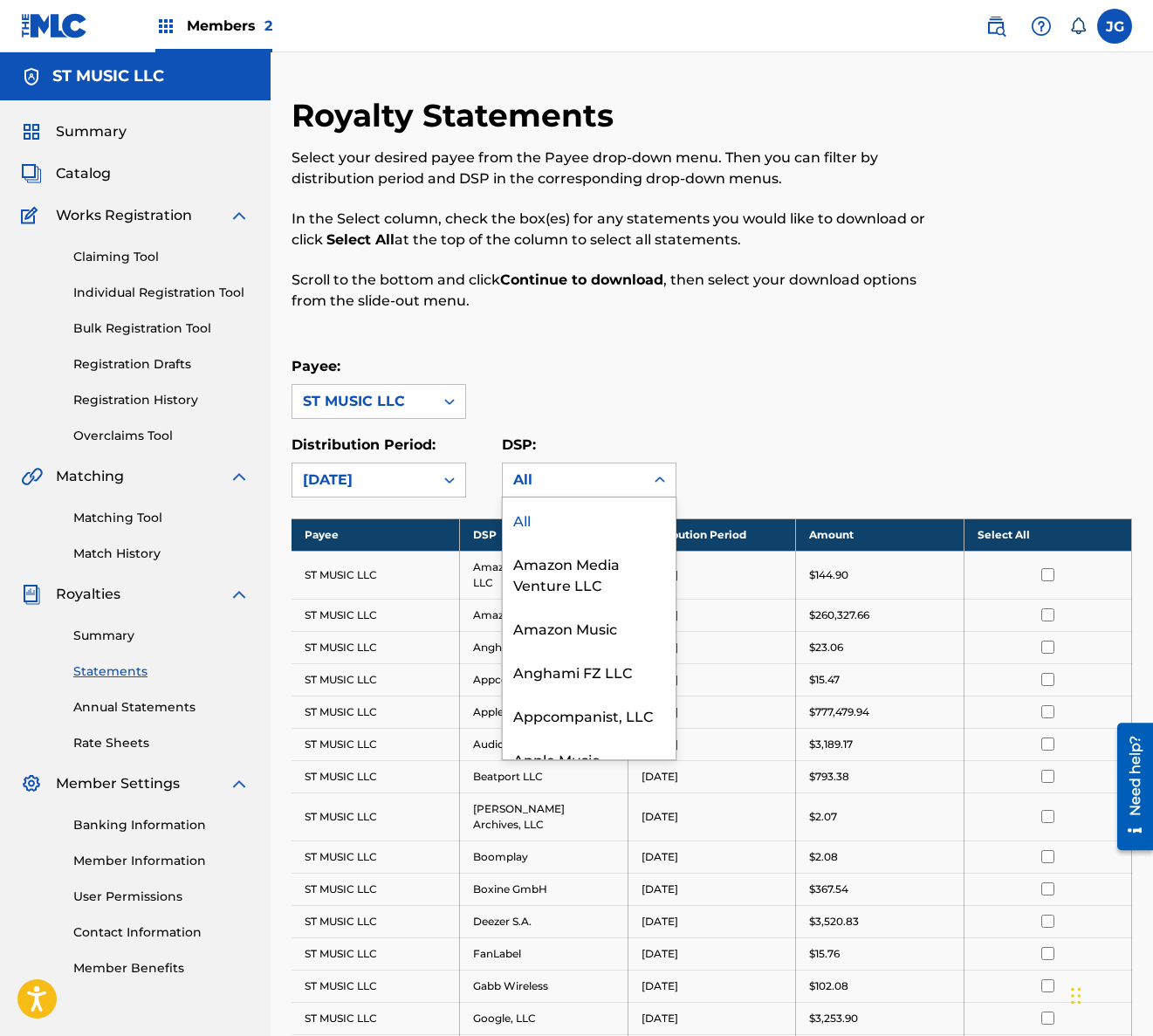
click at [815, 439] on div "Distribution Period: [DATE] DSP: 63 results available. Use Up and Down to choos…" at bounding box center [711, 466] width 840 height 62
